Goal: Check status: Check status

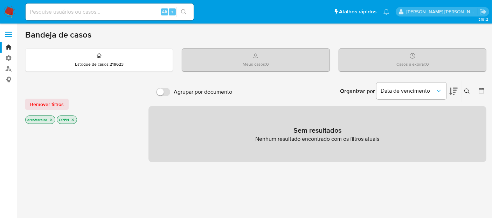
click at [59, 13] on input at bounding box center [110, 11] width 168 height 9
paste input "521295043"
type input "521295043"
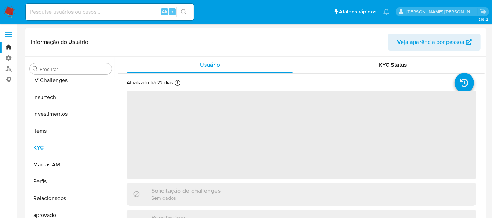
scroll to position [296, 0]
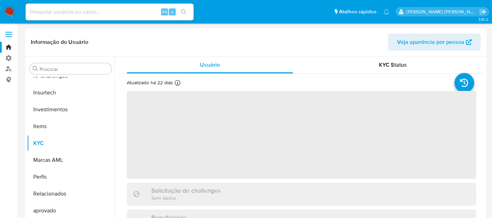
select select "10"
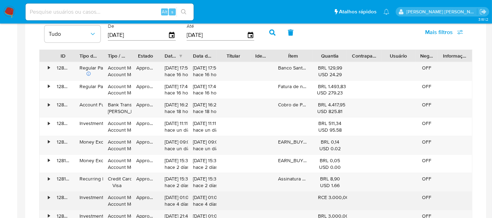
scroll to position [428, 0]
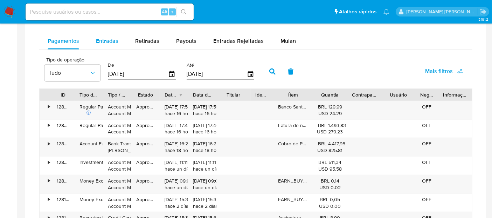
click at [99, 36] on div "Entradas" at bounding box center [107, 41] width 22 height 17
select select "10"
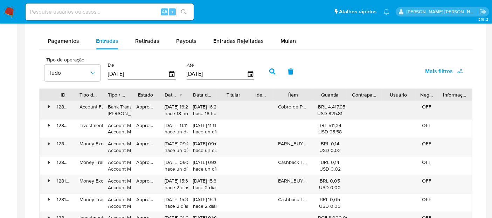
click at [47, 106] on div "•" at bounding box center [46, 110] width 12 height 18
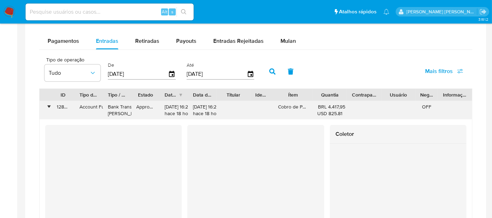
click at [49, 106] on div "•" at bounding box center [49, 106] width 2 height 7
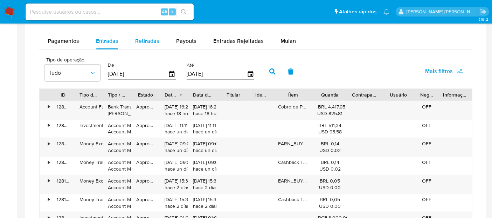
click at [144, 40] on span "Retiradas" at bounding box center [147, 41] width 24 height 8
select select "10"
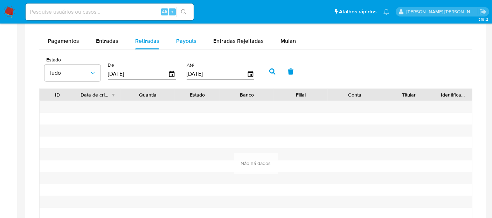
click at [176, 40] on span "Payouts" at bounding box center [186, 41] width 20 height 8
select select "10"
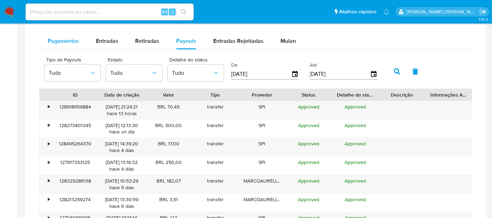
click at [57, 44] on div "Pagamentos" at bounding box center [64, 41] width 32 height 17
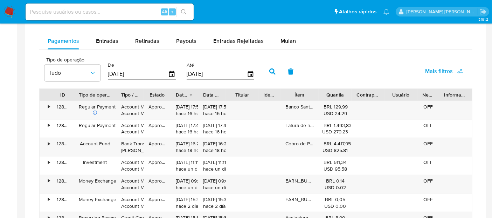
drag, startPoint x: 101, startPoint y: 88, endPoint x: 115, endPoint y: 90, distance: 14.1
click at [115, 90] on div at bounding box center [116, 95] width 13 height 12
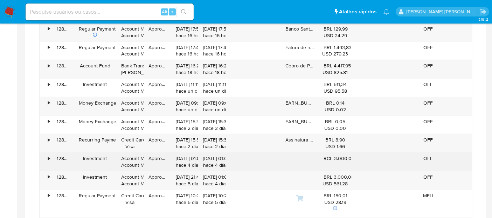
scroll to position [467, 0]
